Goal: Task Accomplishment & Management: Manage account settings

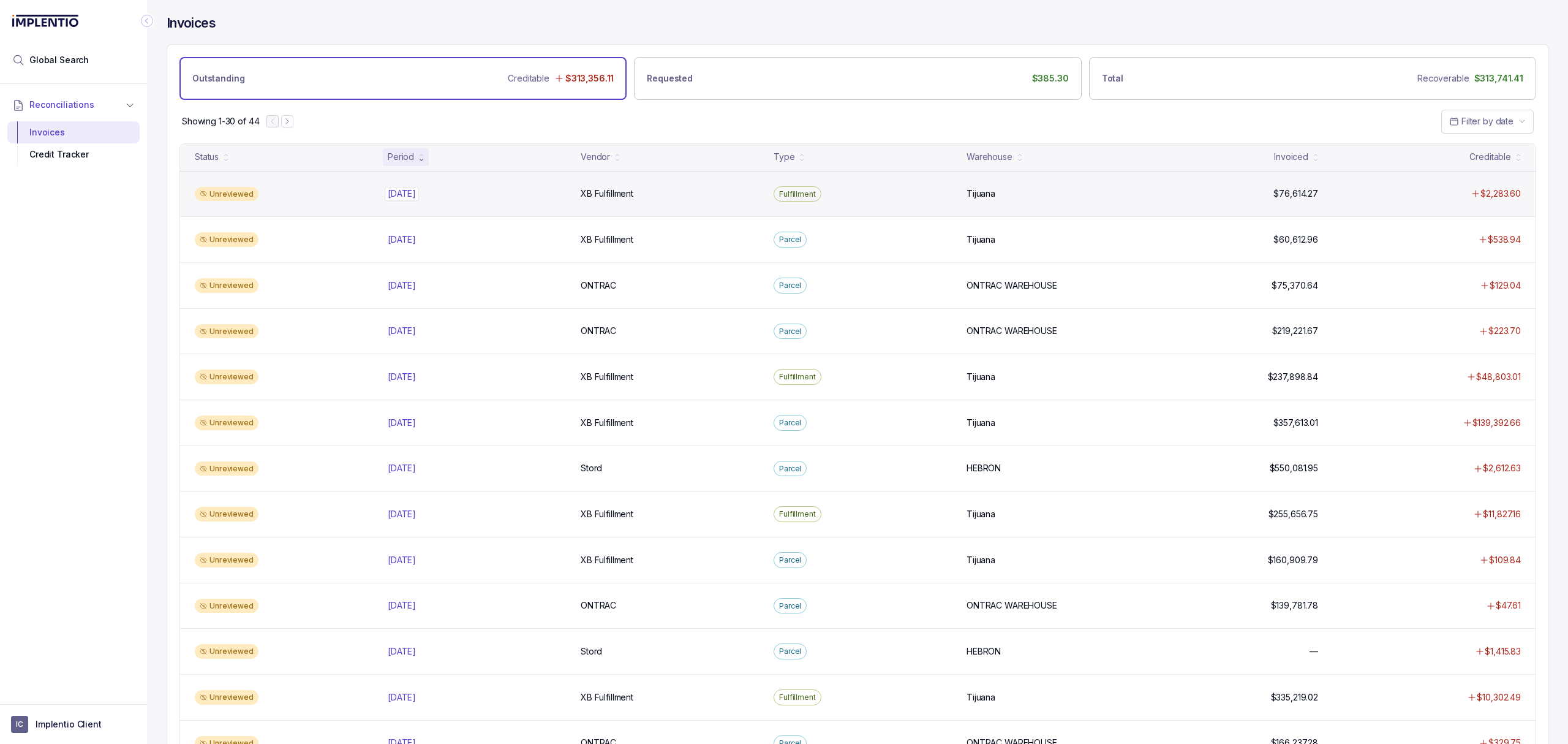
click at [410, 190] on p "[DATE]" at bounding box center [401, 193] width 34 height 14
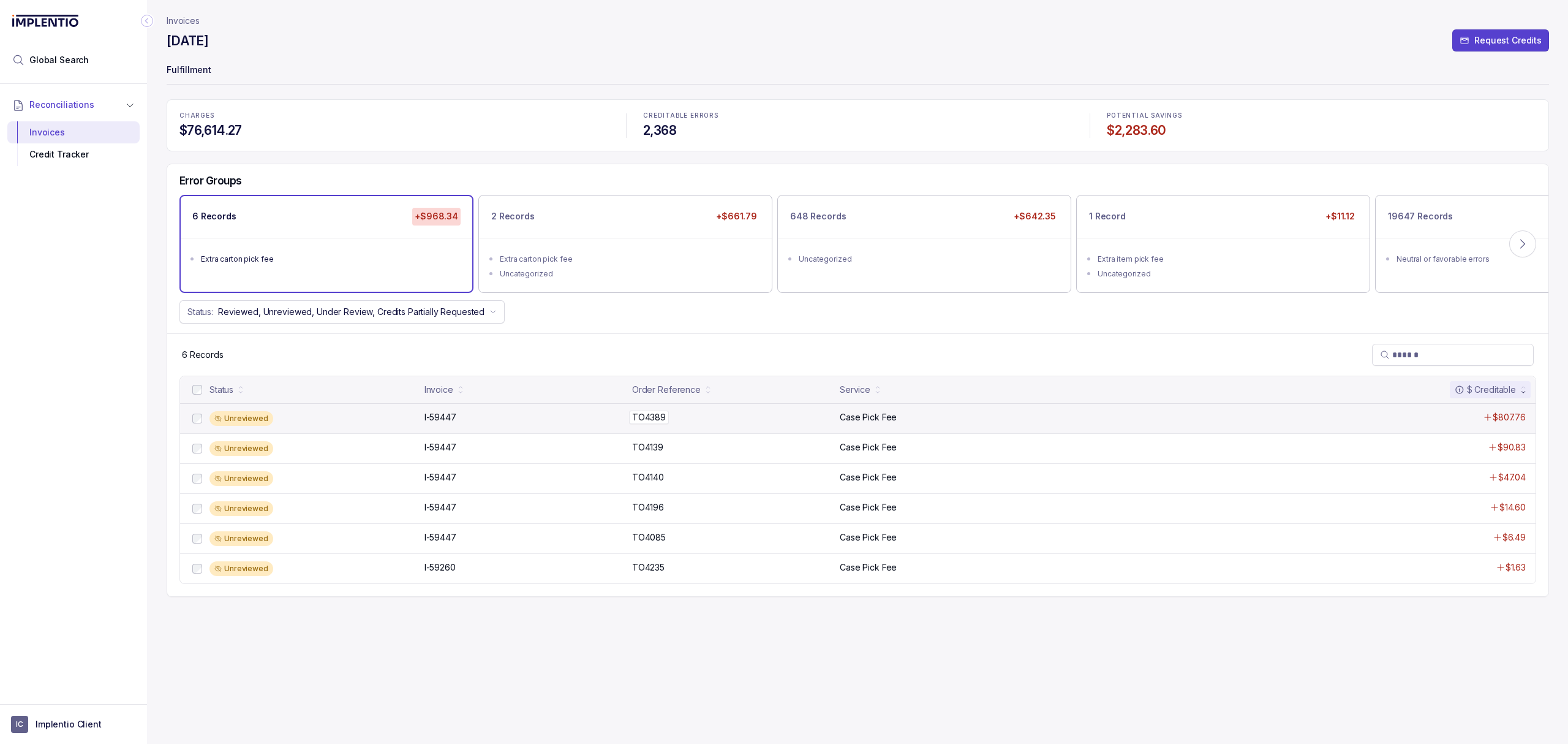
click at [653, 422] on p "TO4389" at bounding box center [649, 417] width 40 height 14
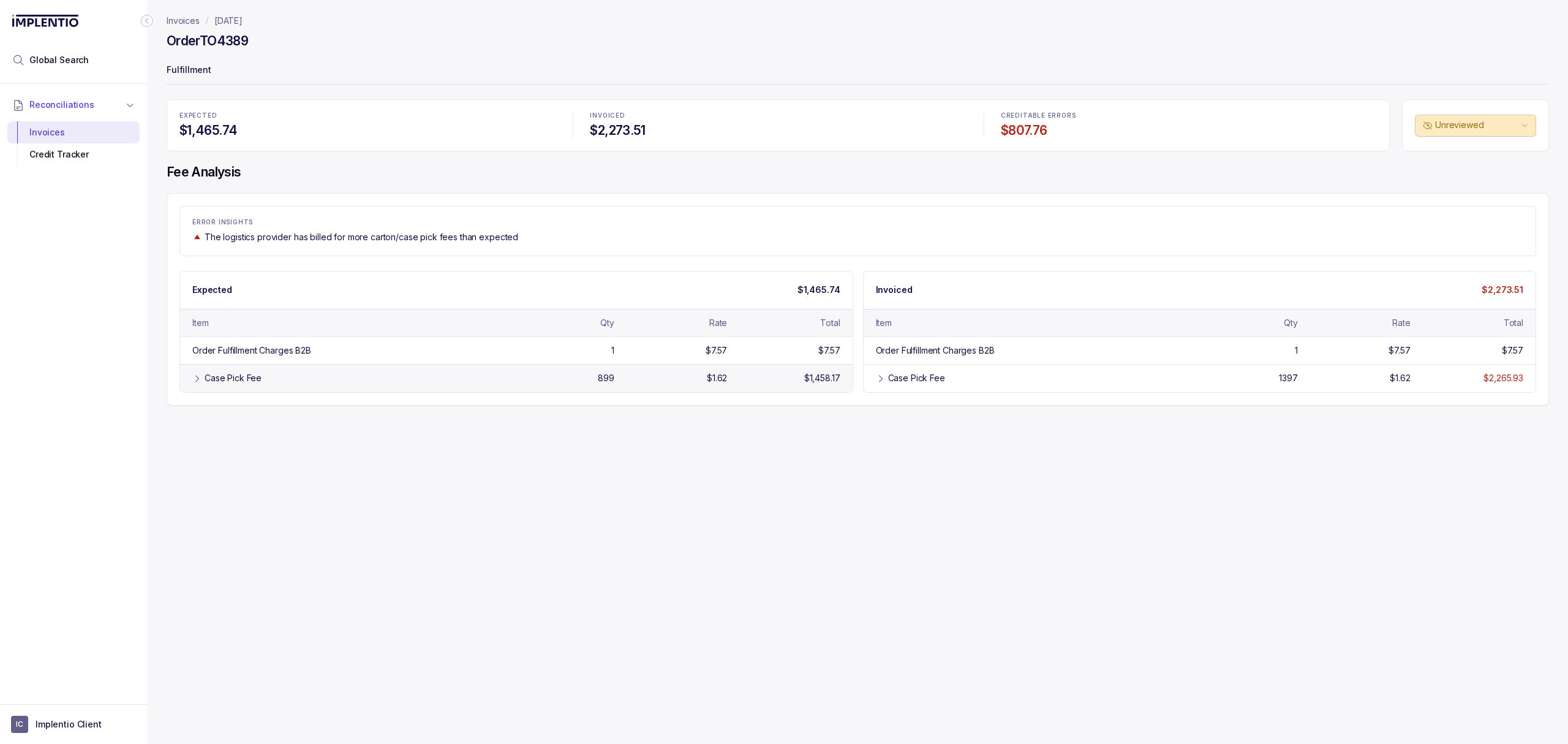
click at [255, 384] on div "Case Pick Fee" at bounding box center [234, 378] width 57 height 12
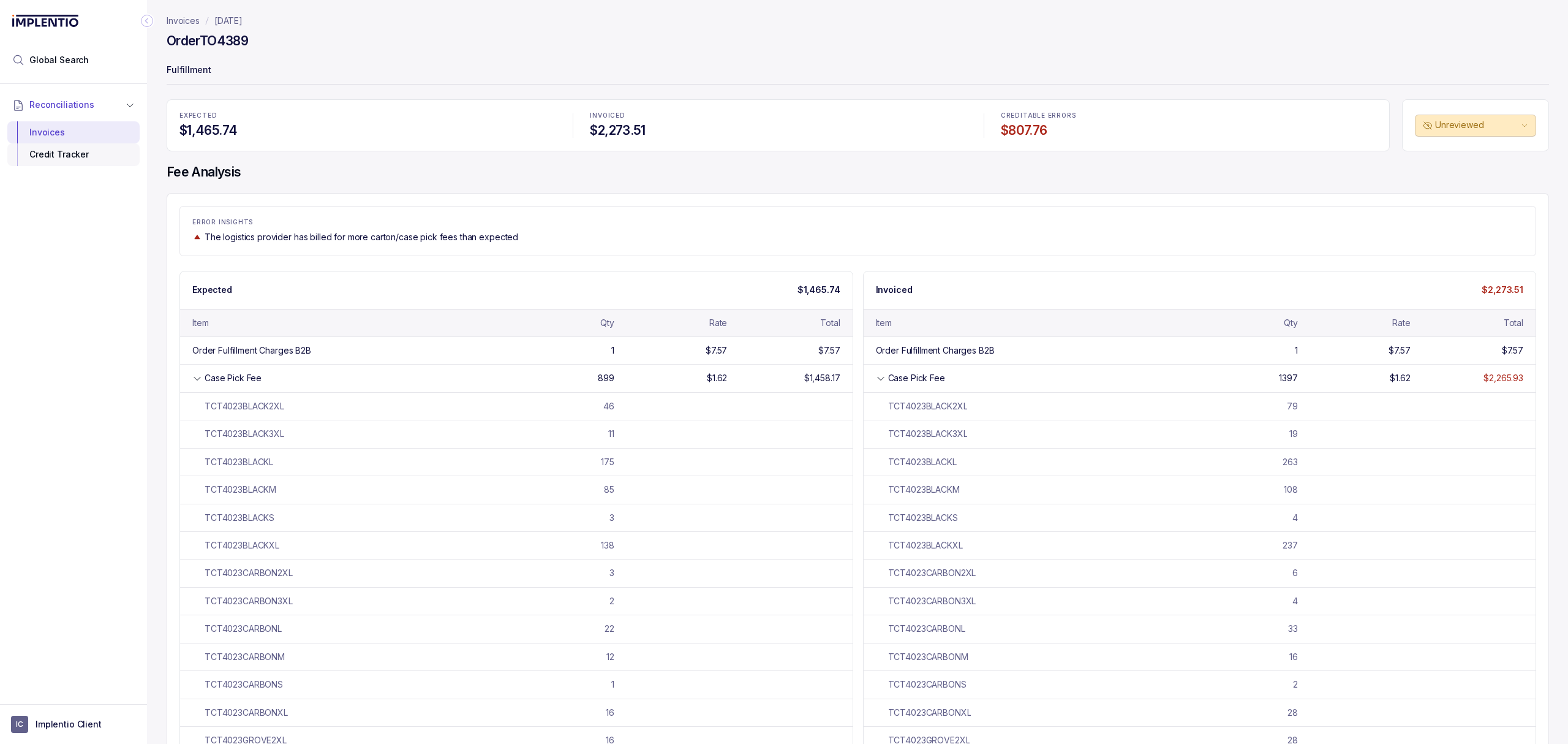
click at [73, 149] on div "Credit Tracker" at bounding box center [73, 154] width 113 height 22
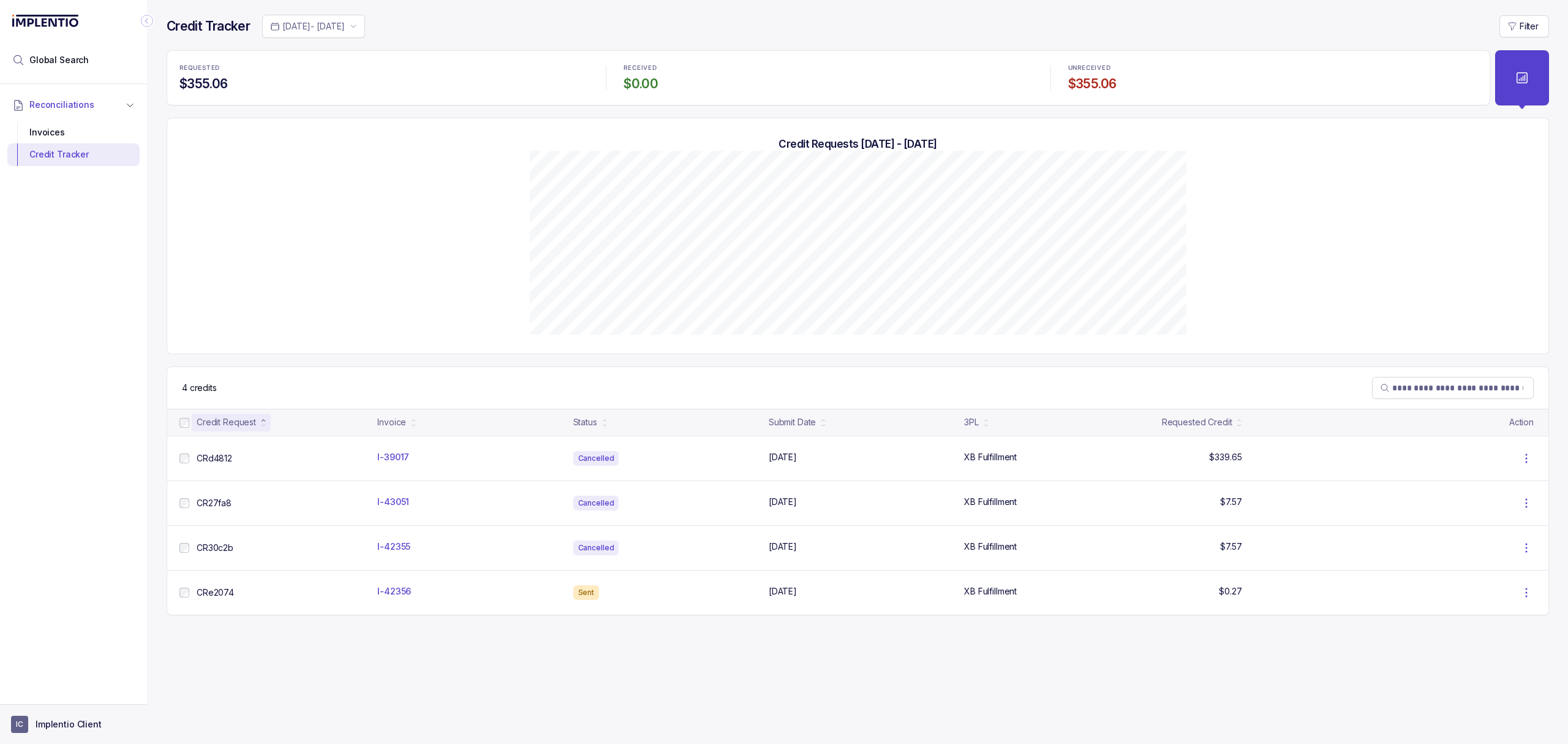
click at [58, 723] on p "Implentio Client" at bounding box center [68, 724] width 66 height 12
click at [63, 704] on p "Logout" at bounding box center [81, 697] width 102 height 12
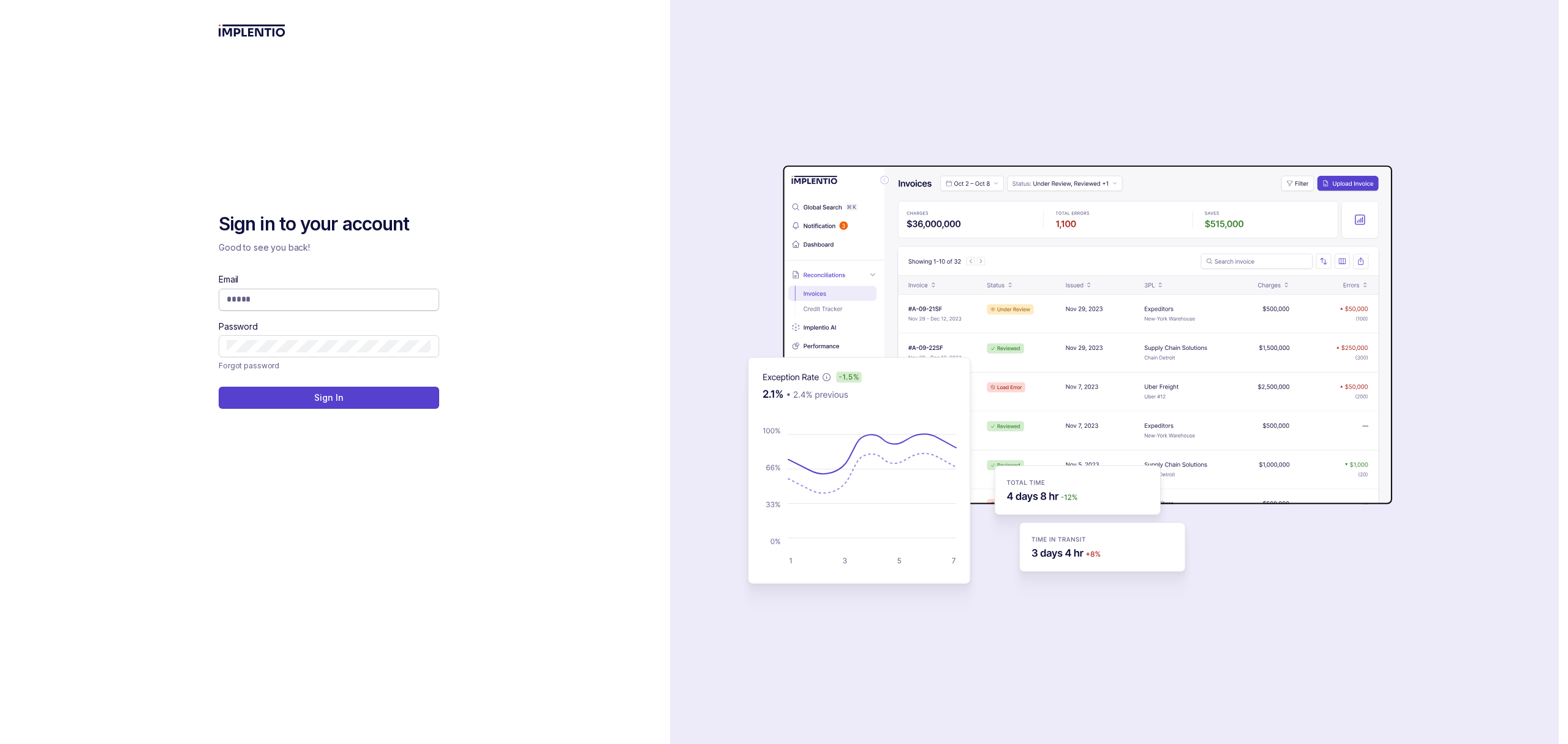
click at [314, 304] on input "Email" at bounding box center [329, 298] width 205 height 12
type input "**********"
